Goal: Complete application form

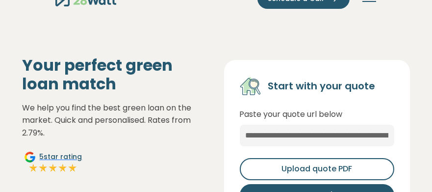
scroll to position [97, 0]
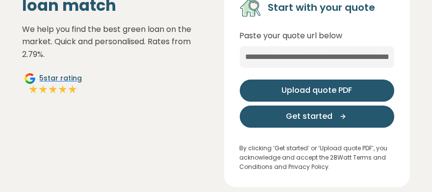
click at [345, 88] on span "Upload quote PDF" at bounding box center [316, 90] width 71 height 12
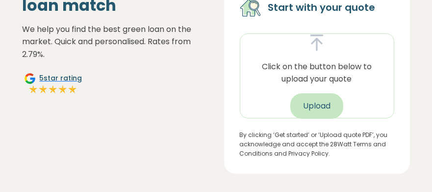
click at [314, 104] on button "Upload" at bounding box center [316, 105] width 53 height 25
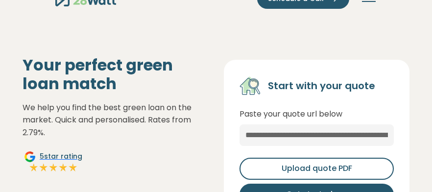
scroll to position [58, 0]
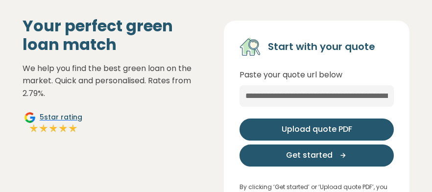
click at [334, 128] on span "Upload quote PDF" at bounding box center [317, 129] width 71 height 12
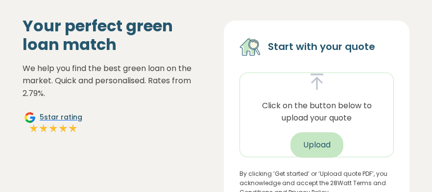
click at [319, 145] on button "Upload" at bounding box center [316, 144] width 53 height 25
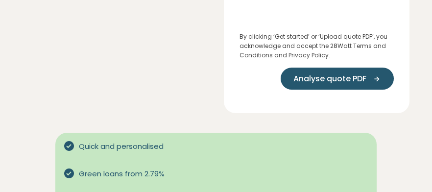
scroll to position [202, 0]
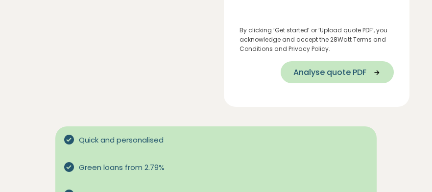
click at [357, 73] on span "Analyse quote PDF" at bounding box center [329, 73] width 73 height 12
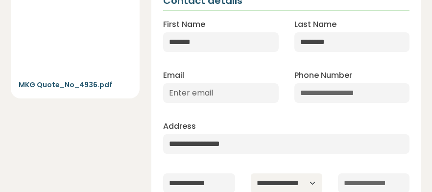
scroll to position [130, 0]
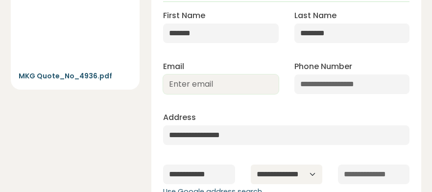
click at [241, 79] on input "Email" at bounding box center [220, 84] width 115 height 20
type input "pawsitivetraining@ihug.com.au"
click at [324, 82] on input "Phone Number" at bounding box center [351, 84] width 115 height 20
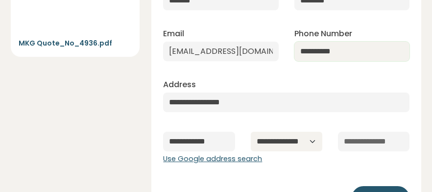
scroll to position [195, 0]
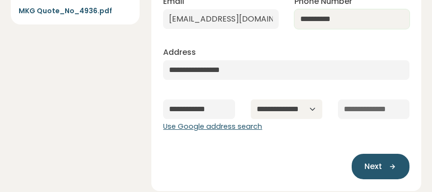
type input "**********"
click at [311, 109] on select "**********" at bounding box center [287, 109] width 72 height 20
select select "***"
click at [251, 99] on select "**********" at bounding box center [287, 109] width 72 height 20
click at [394, 108] on input "text" at bounding box center [374, 109] width 72 height 20
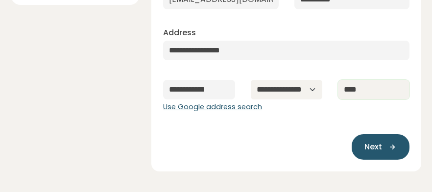
scroll to position [241, 0]
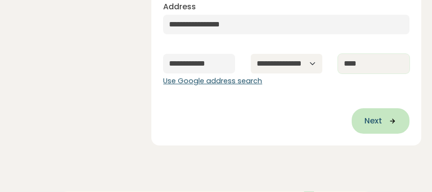
type input "****"
click at [390, 121] on icon "button" at bounding box center [389, 121] width 15 height 9
type input "**********"
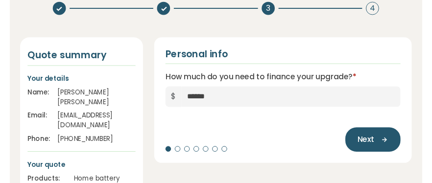
scroll to position [84, 0]
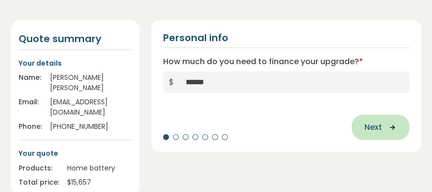
click at [384, 124] on icon "button" at bounding box center [389, 127] width 15 height 9
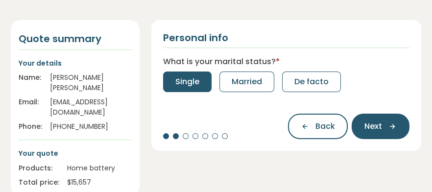
click at [202, 81] on button "Single" at bounding box center [187, 82] width 48 height 21
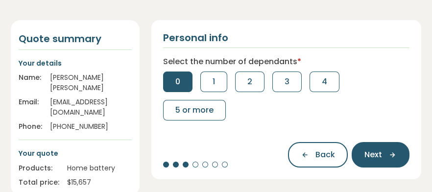
click at [181, 82] on button "0" at bounding box center [177, 82] width 29 height 21
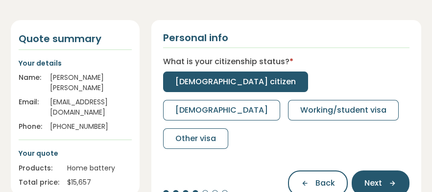
click at [181, 82] on span "Australian citizen" at bounding box center [235, 82] width 121 height 12
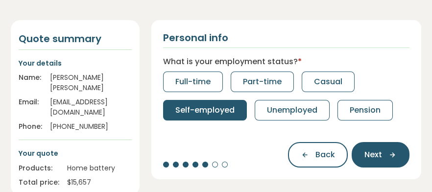
click at [223, 110] on span "Self-employed" at bounding box center [204, 110] width 59 height 12
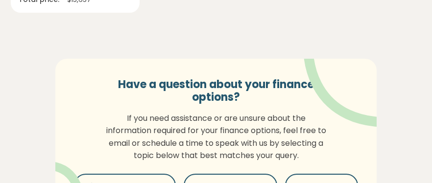
scroll to position [319, 0]
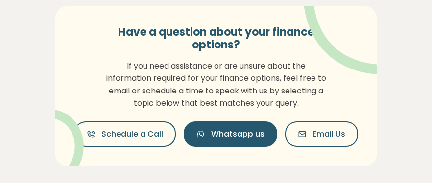
click at [247, 128] on span "Whatsapp us" at bounding box center [237, 134] width 53 height 12
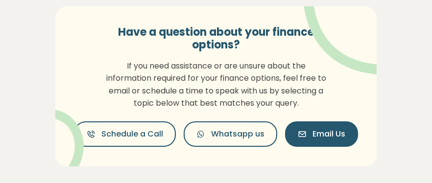
click at [327, 128] on span "Email Us" at bounding box center [329, 134] width 33 height 12
